Goal: Communication & Community: Answer question/provide support

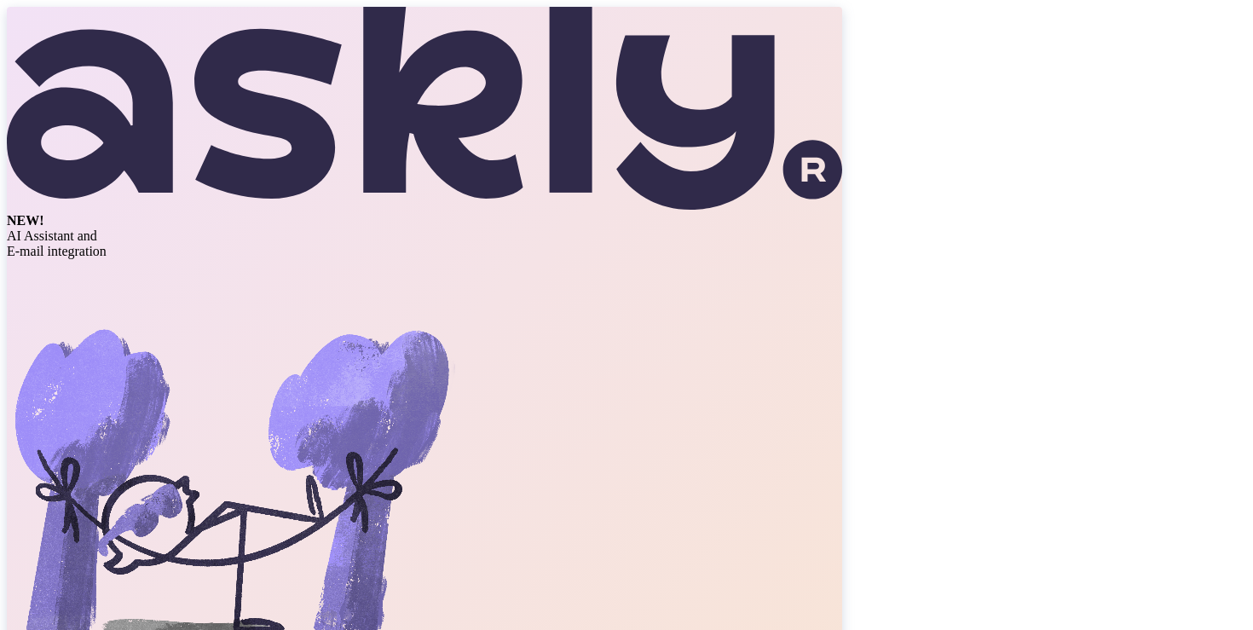
type input "[PERSON_NAME][EMAIL_ADDRESS][DOMAIN_NAME]"
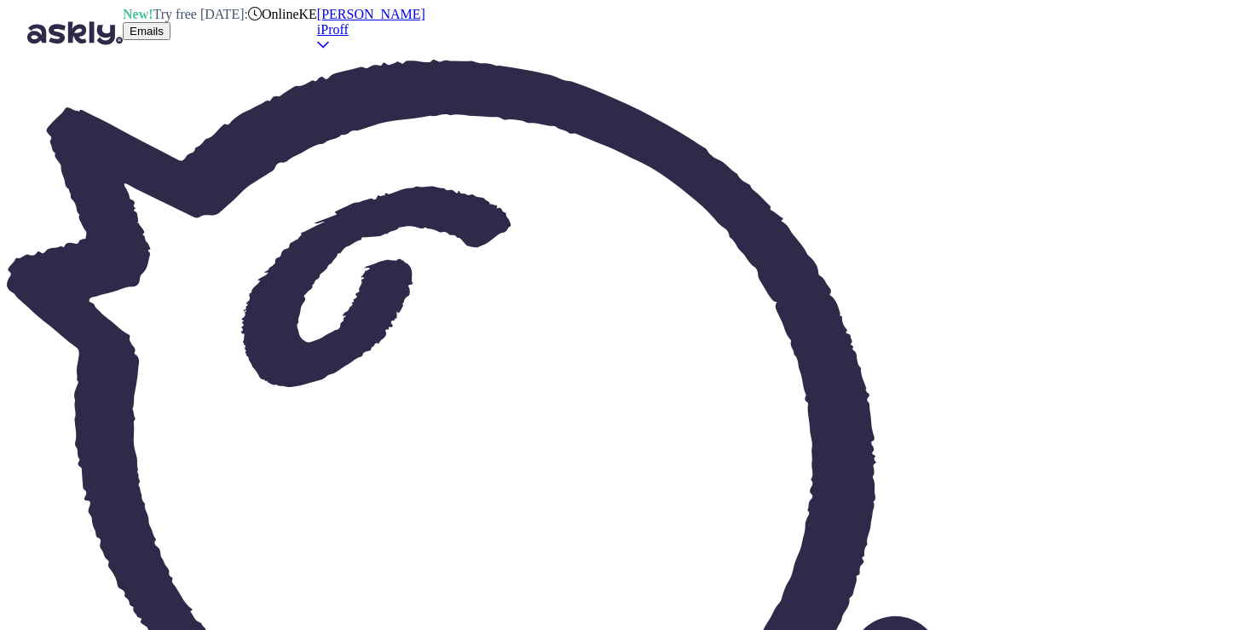
type textarea "Tere! Siiralt vabandan pikkema ooteaja eest."
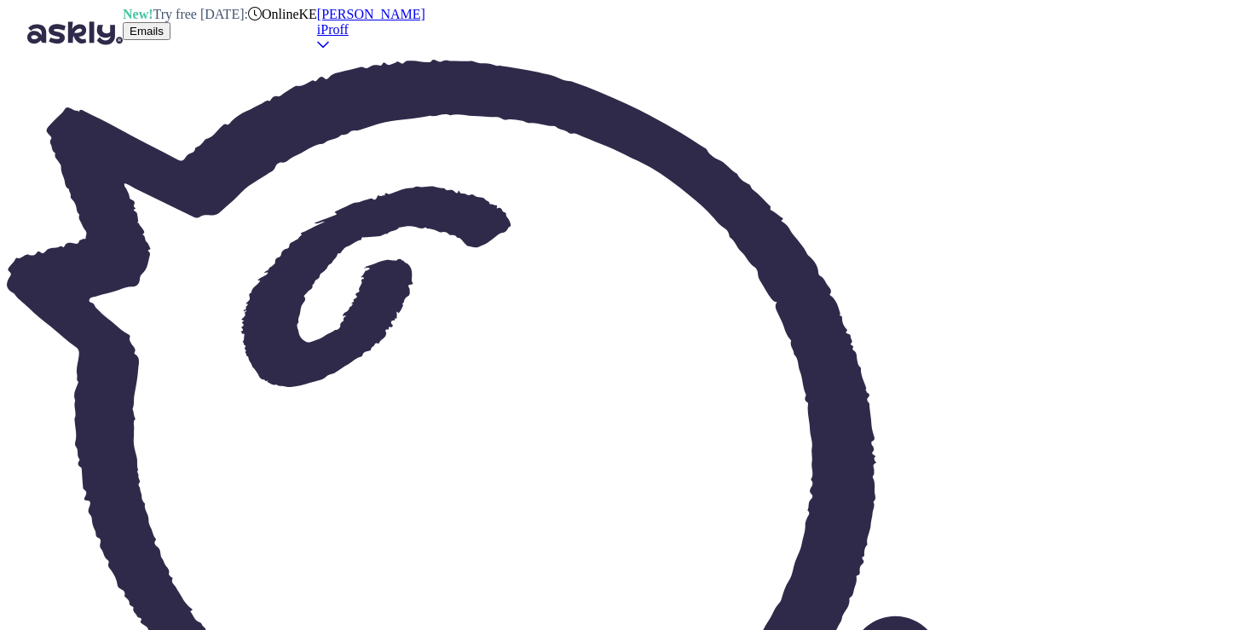
type textarea "Saame kindlasti olla abiks. Meil leidub nii varuosi kui ka doonoreid vajadusel …"
type textarea "Kui ta jookseb kokku, kas mingi sugust veateavitust tuleb ette või ei?"
